Goal: Task Accomplishment & Management: Manage account settings

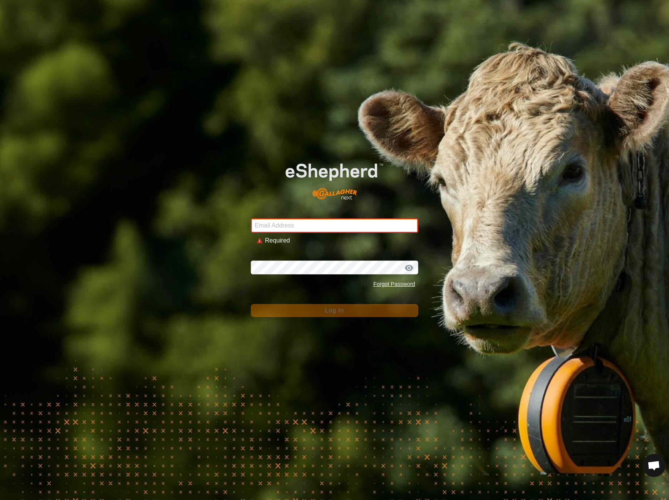
type input "[EMAIL_ADDRESS][DOMAIN_NAME]"
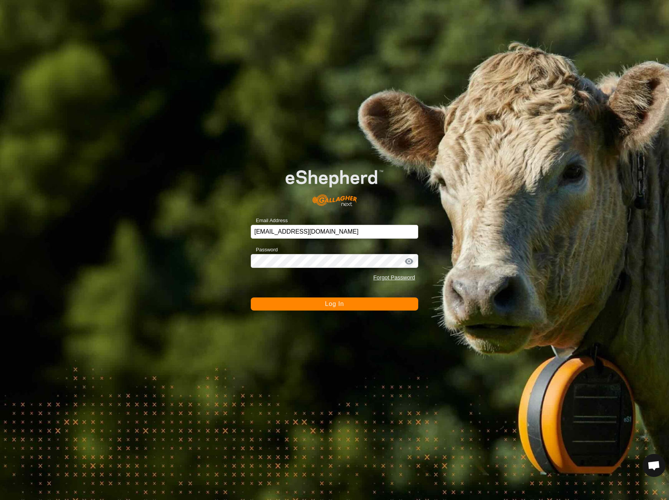
click at [334, 305] on span "Log In" at bounding box center [334, 303] width 19 height 7
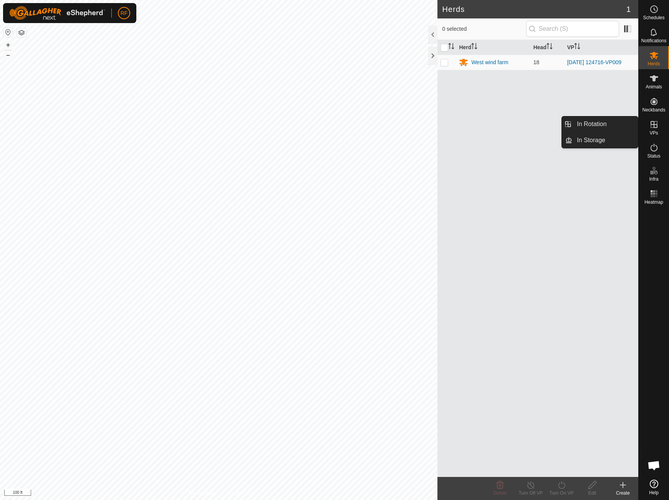
click at [657, 123] on icon at bounding box center [653, 124] width 9 height 9
click at [621, 124] on link "In Rotation" at bounding box center [605, 123] width 66 height 15
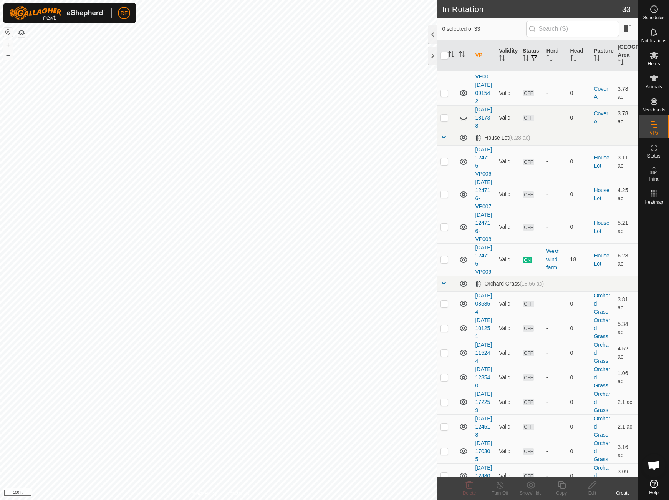
scroll to position [201, 0]
drag, startPoint x: 440, startPoint y: 362, endPoint x: 444, endPoint y: 361, distance: 3.9
click at [444, 275] on td at bounding box center [446, 259] width 18 height 33
click at [444, 262] on p-checkbox at bounding box center [444, 259] width 8 height 6
checkbox input "false"
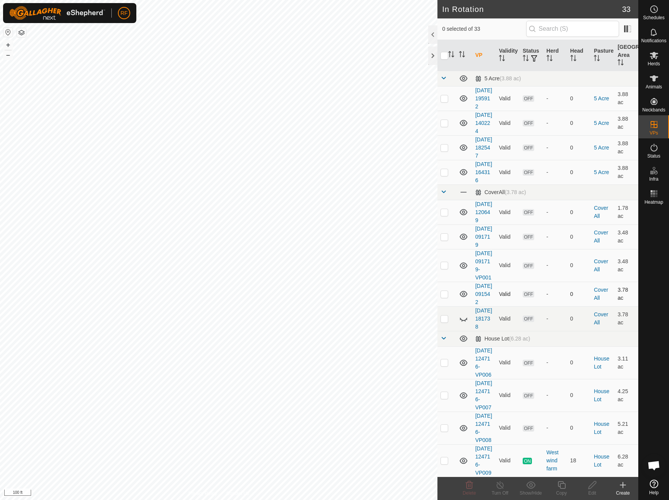
scroll to position [0, 0]
click at [122, 12] on span "RF" at bounding box center [124, 13] width 7 height 8
click at [131, 15] on div "RF" at bounding box center [69, 13] width 133 height 20
click at [138, 58] on link "Logout" at bounding box center [159, 59] width 76 height 12
